Goal: Obtain resource: Obtain resource

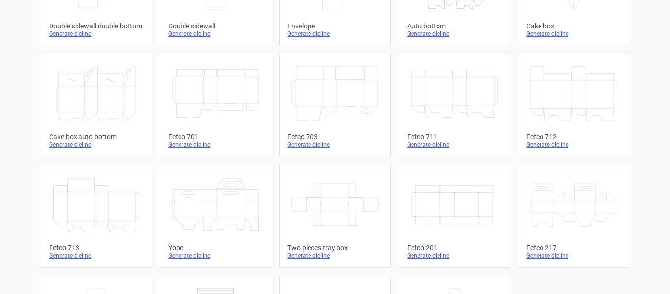
scroll to position [228, 0]
click at [430, 222] on icon "Width Depth Height" at bounding box center [454, 203] width 87 height 55
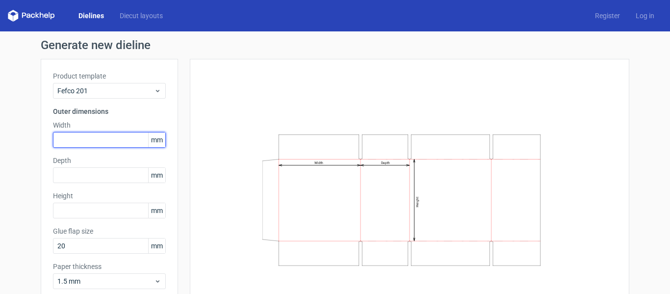
click at [110, 135] on input "text" at bounding box center [109, 140] width 113 height 16
type input "335"
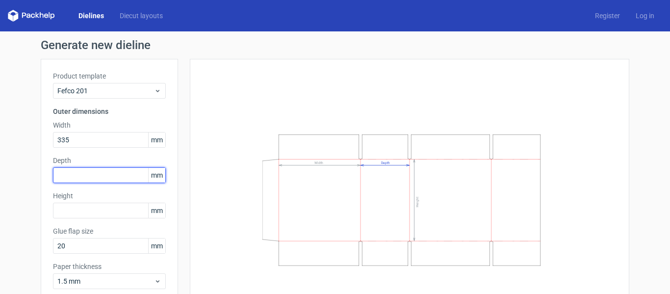
click at [94, 172] on input "text" at bounding box center [109, 175] width 113 height 16
type input "250"
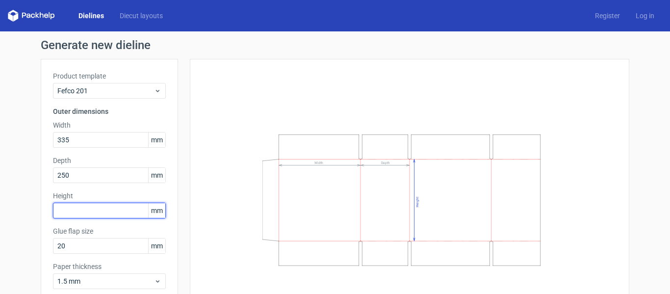
click at [86, 208] on input "text" at bounding box center [109, 211] width 113 height 16
type input "260"
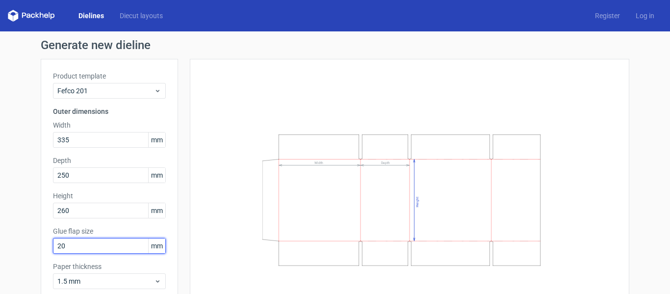
click at [112, 242] on input "20" at bounding box center [109, 246] width 113 height 16
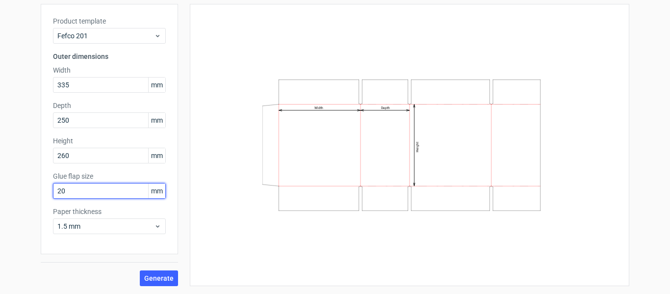
type input "2"
type input "35"
click at [226, 205] on div "Width Depth Height" at bounding box center [409, 144] width 415 height 257
click at [154, 281] on span "Generate" at bounding box center [158, 278] width 29 height 7
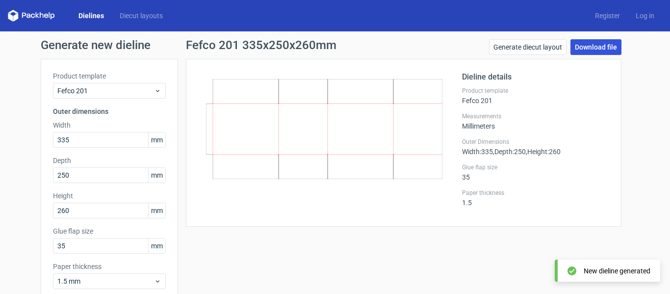
click at [603, 47] on link "Download file" at bounding box center [595, 47] width 51 height 16
